Goal: Task Accomplishment & Management: Manage account settings

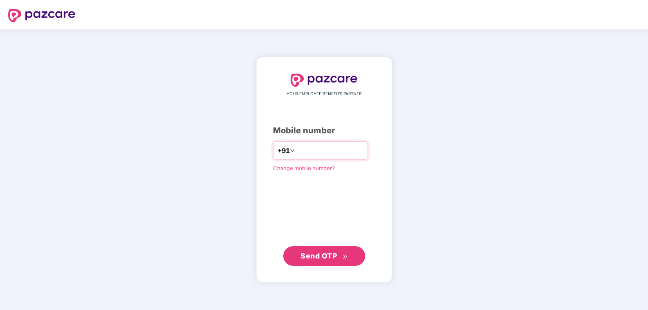
type input "**********"
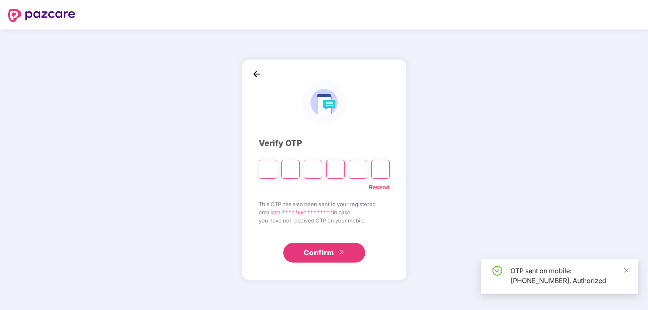
click at [272, 178] on input "Please enter verification code. Digit 1" at bounding box center [268, 169] width 18 height 19
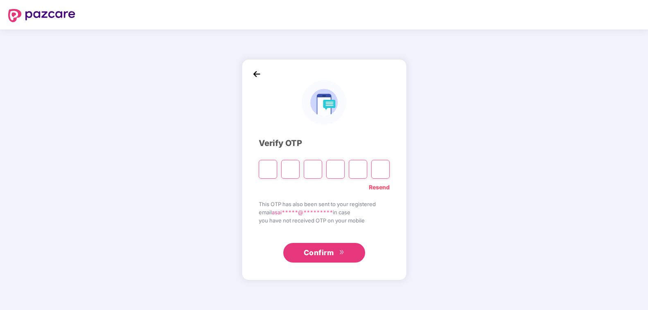
type input "*"
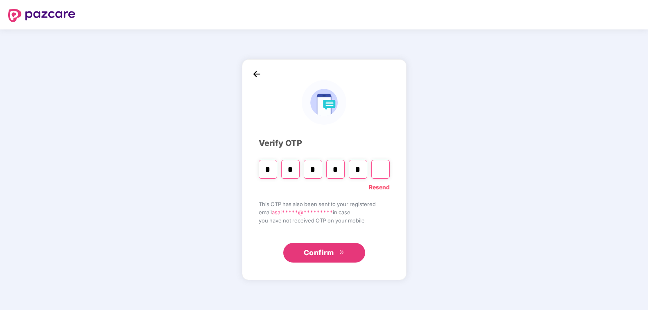
type input "*"
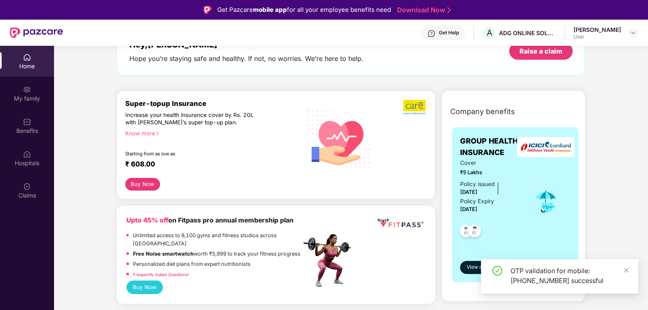
scroll to position [125, 0]
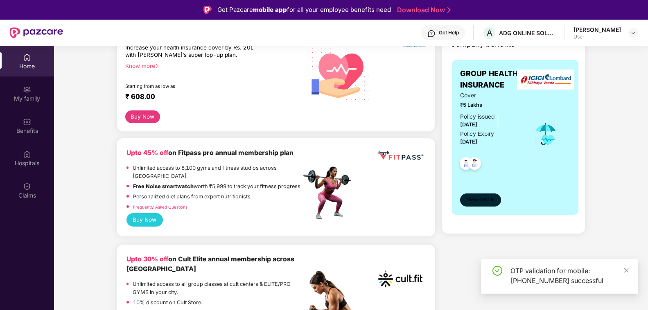
click at [482, 197] on span "View details" at bounding box center [481, 200] width 28 height 8
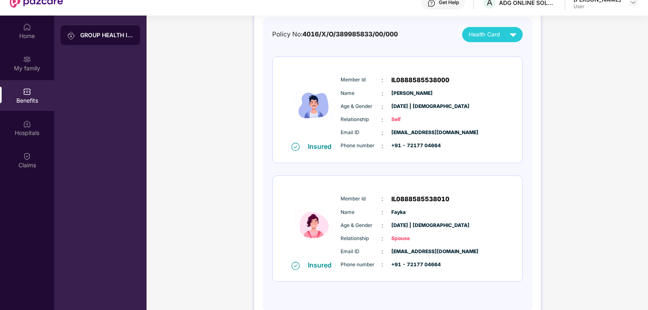
scroll to position [53, 0]
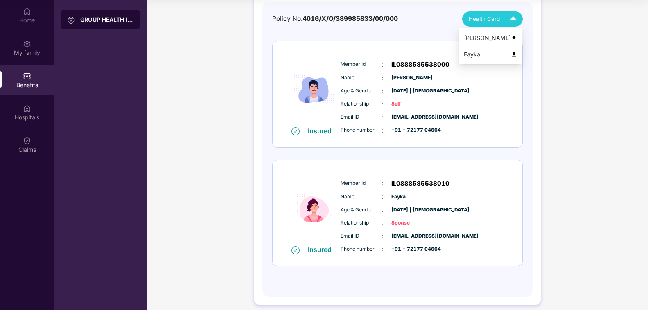
click at [509, 12] on img at bounding box center [513, 19] width 14 height 14
click at [513, 52] on img at bounding box center [514, 55] width 6 height 6
click at [531, 112] on div "GROUP HEALTH INSURANCE DETAILS INCLUSIONS EXCLUSIONS Policy No: 4016/X/O/389985…" at bounding box center [397, 116] width 286 height 376
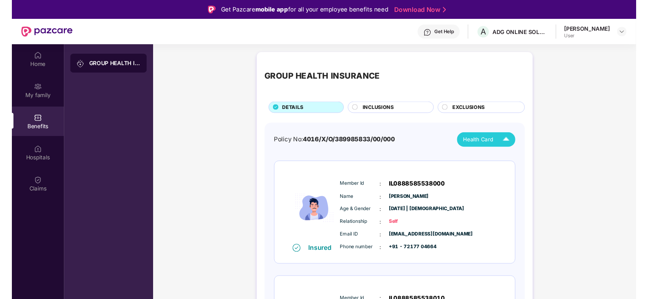
scroll to position [0, 0]
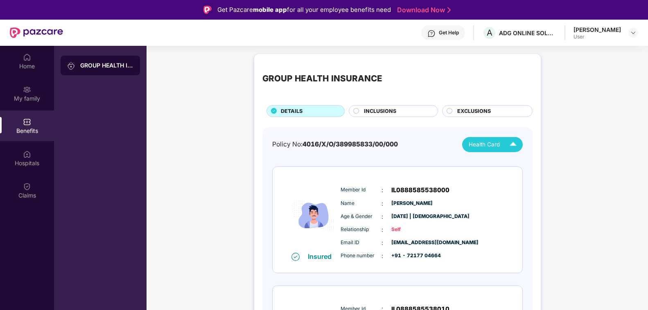
click at [625, 36] on div "[PERSON_NAME] User" at bounding box center [605, 33] width 65 height 14
click at [635, 33] on img at bounding box center [633, 32] width 7 height 7
click at [633, 34] on img at bounding box center [633, 32] width 7 height 7
click at [634, 30] on img at bounding box center [633, 32] width 7 height 7
click at [566, 49] on div "Logout" at bounding box center [594, 52] width 106 height 16
